Goal: Transaction & Acquisition: Purchase product/service

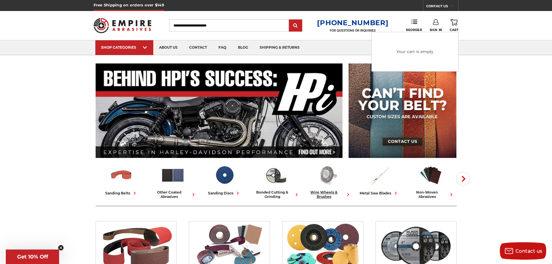
click at [317, 173] on img at bounding box center [328, 175] width 24 height 24
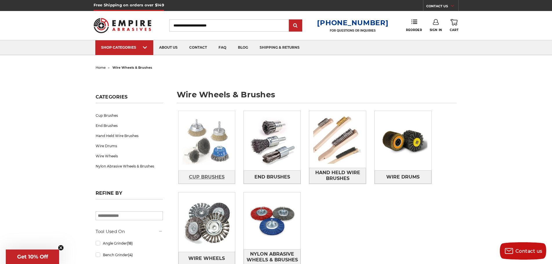
click at [223, 177] on span "Cup Brushes" at bounding box center [207, 177] width 36 height 10
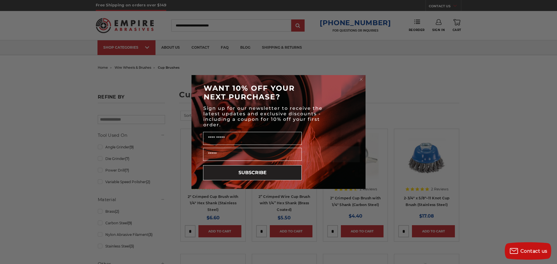
click at [360, 78] on icon "Close dialog" at bounding box center [361, 79] width 2 height 2
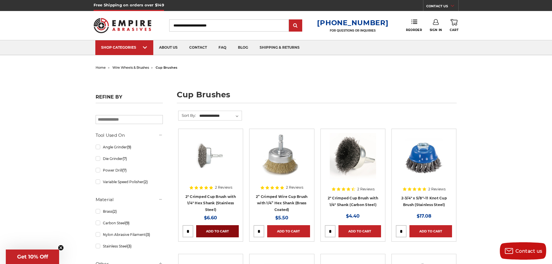
click at [213, 235] on link "Add to Cart" at bounding box center [217, 231] width 43 height 12
click at [456, 25] on use at bounding box center [454, 22] width 7 height 6
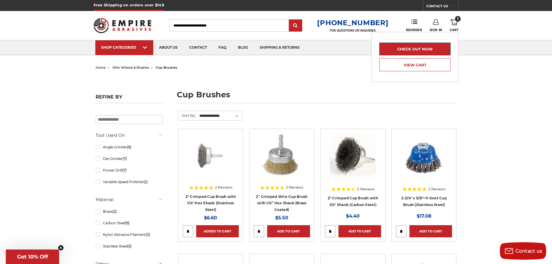
click at [416, 52] on link "Check out now" at bounding box center [415, 49] width 71 height 13
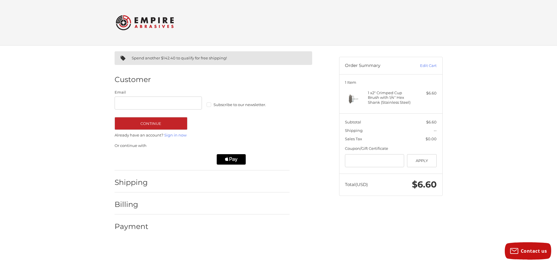
click at [130, 201] on h2 "Billing" at bounding box center [132, 204] width 34 height 9
click at [129, 209] on h2 "Billing" at bounding box center [132, 204] width 34 height 9
